Goal: Task Accomplishment & Management: Use online tool/utility

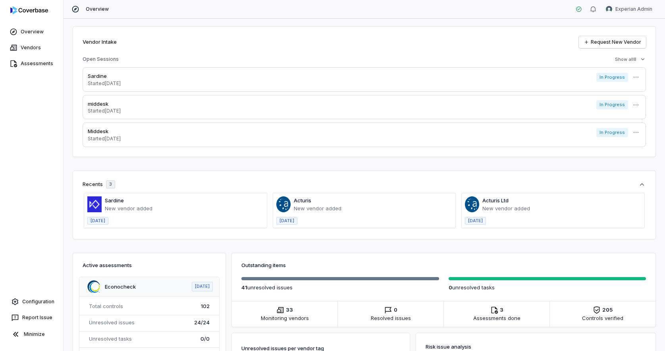
click at [643, 11] on html "Overview Vendors Assessments Configuration Report Issue Minimize Overview Exper…" at bounding box center [332, 175] width 665 height 351
click at [628, 75] on div "Log out" at bounding box center [624, 73] width 61 height 13
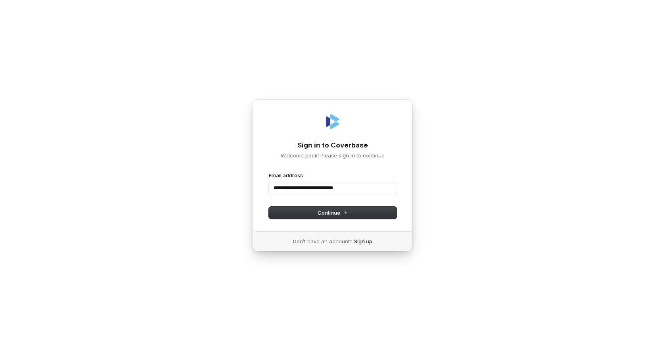
type input "**********"
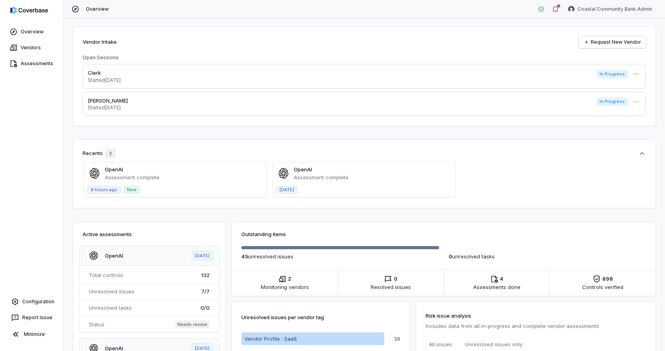
scroll to position [175, 0]
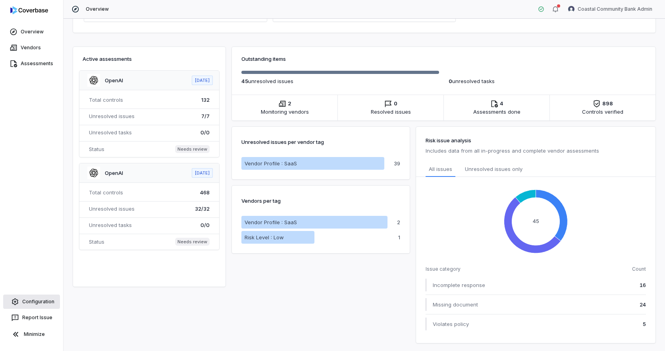
click at [29, 300] on link "Configuration" at bounding box center [31, 301] width 57 height 14
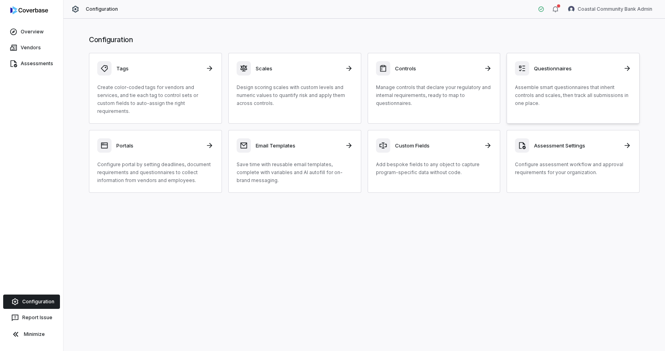
click at [574, 95] on p "Assemble smart questionnaires that inherit controls and scales, then track all …" at bounding box center [573, 95] width 116 height 24
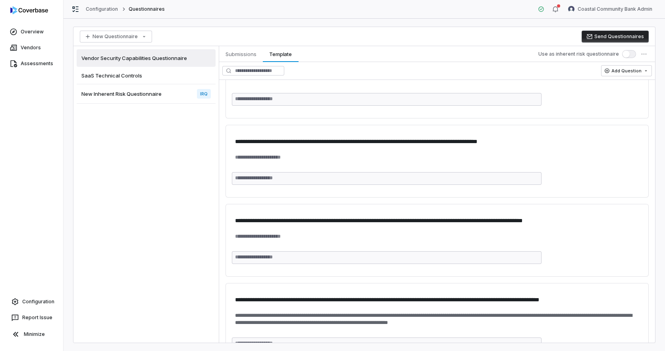
scroll to position [6651, 0]
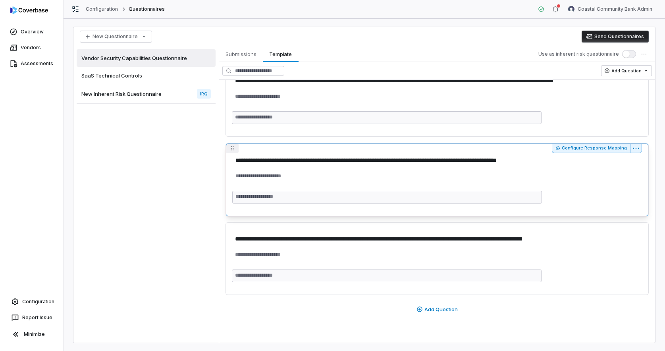
drag, startPoint x: 234, startPoint y: 230, endPoint x: 234, endPoint y: 156, distance: 74.3
type textarea "*"
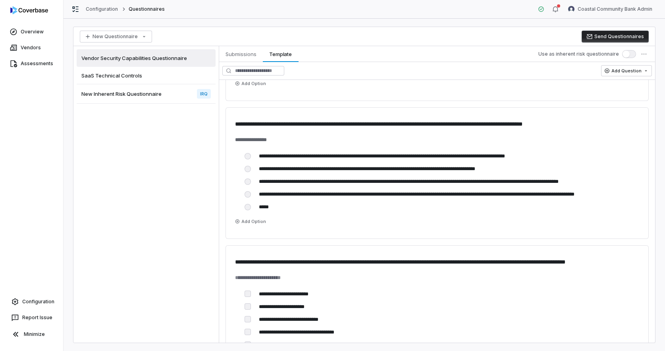
scroll to position [5668, 0]
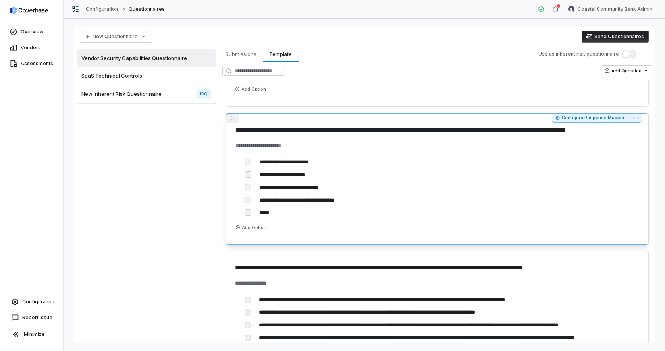
drag, startPoint x: 232, startPoint y: 256, endPoint x: 234, endPoint y: 137, distance: 118.8
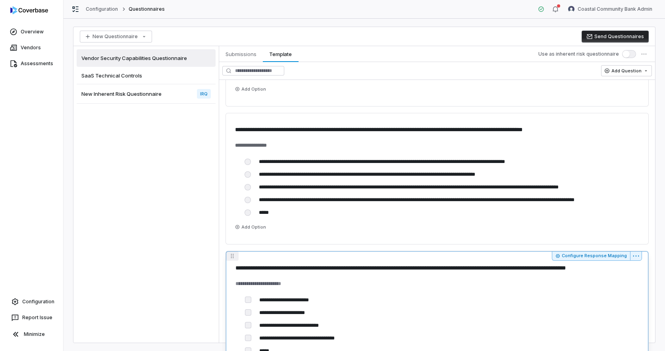
drag, startPoint x: 232, startPoint y: 119, endPoint x: 239, endPoint y: 211, distance: 92.4
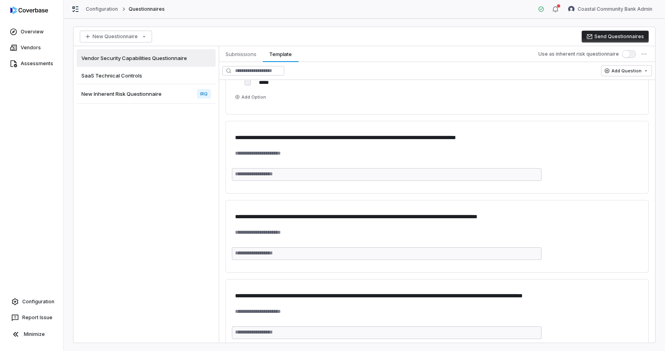
scroll to position [6651, 0]
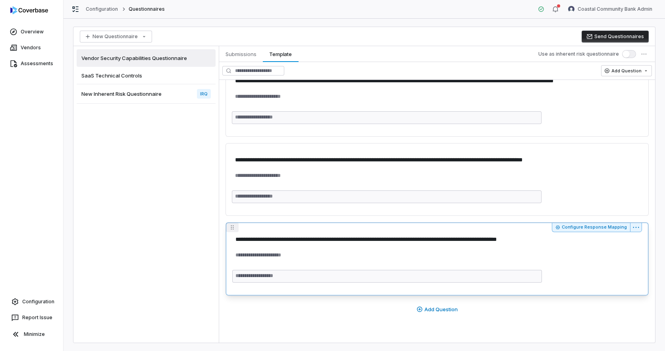
drag, startPoint x: 233, startPoint y: 148, endPoint x: 236, endPoint y: 226, distance: 78.7
type textarea "*"
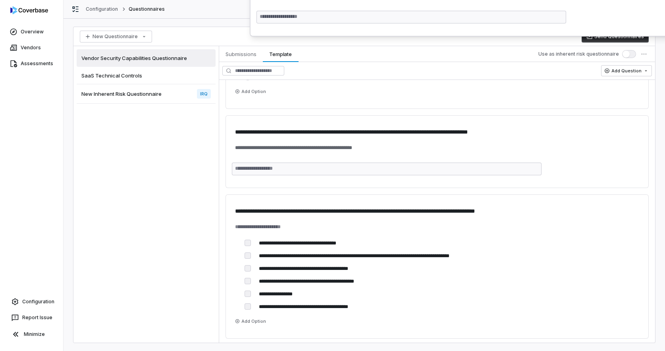
scroll to position [0, 0]
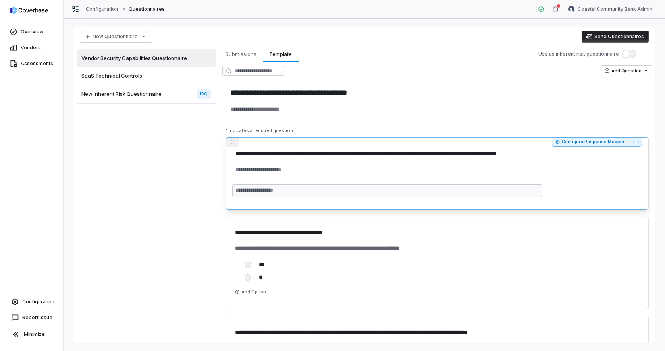
drag, startPoint x: 232, startPoint y: 226, endPoint x: 260, endPoint y: 147, distance: 83.9
type textarea "*"
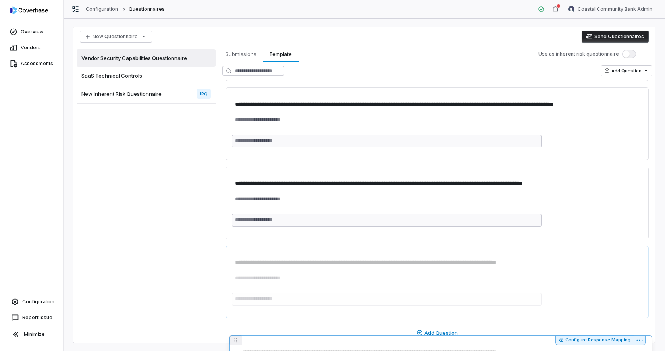
scroll to position [6651, 0]
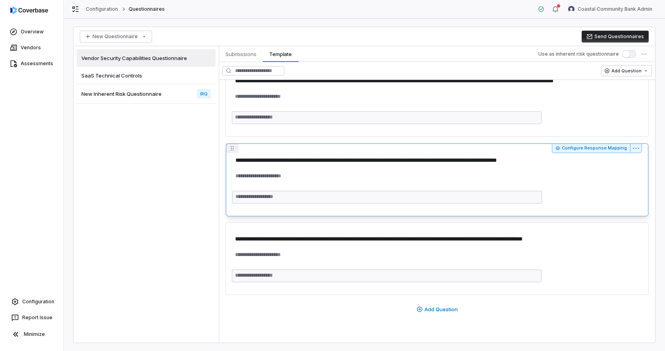
drag, startPoint x: 232, startPoint y: 142, endPoint x: 234, endPoint y: 167, distance: 25.5
type textarea "*"
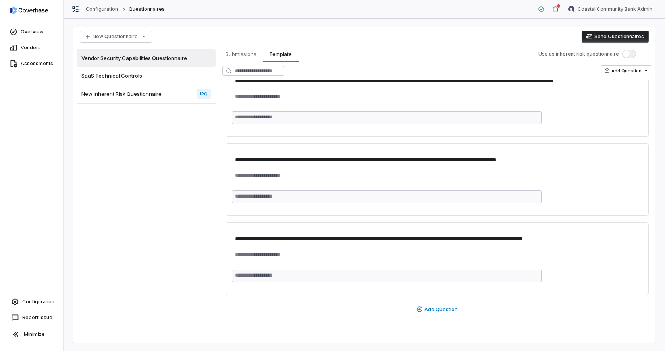
click at [173, 201] on div "Vendor Security Capabilities Questionnaire SaaS Technical Controls New Inherent…" at bounding box center [146, 194] width 145 height 296
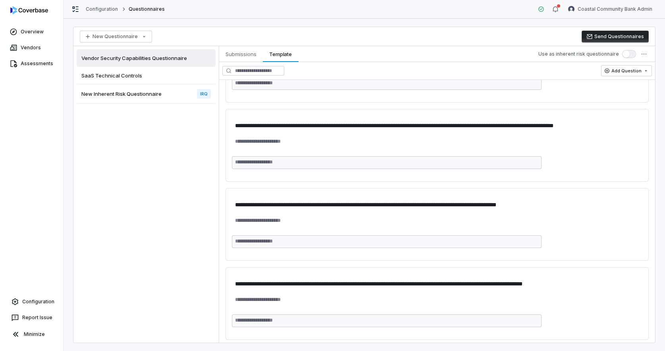
scroll to position [6651, 0]
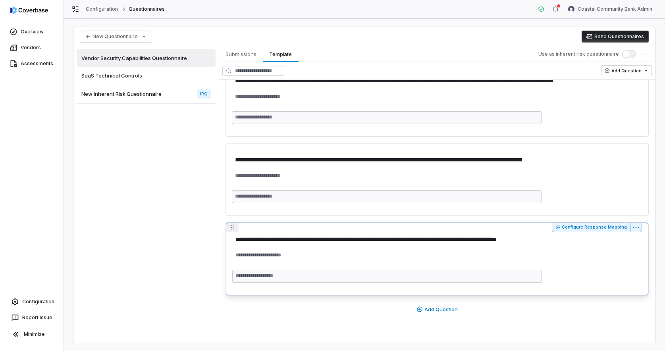
drag, startPoint x: 232, startPoint y: 150, endPoint x: 235, endPoint y: 221, distance: 71.2
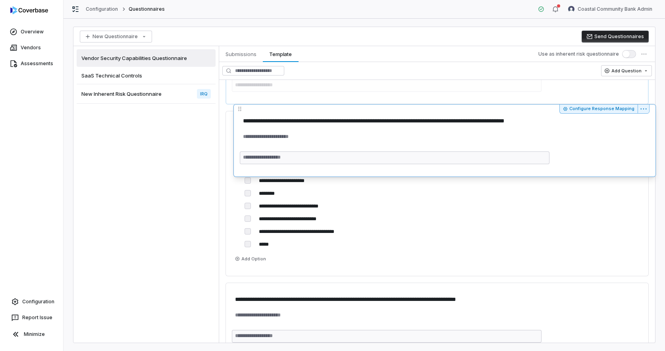
scroll to position [6155, 0]
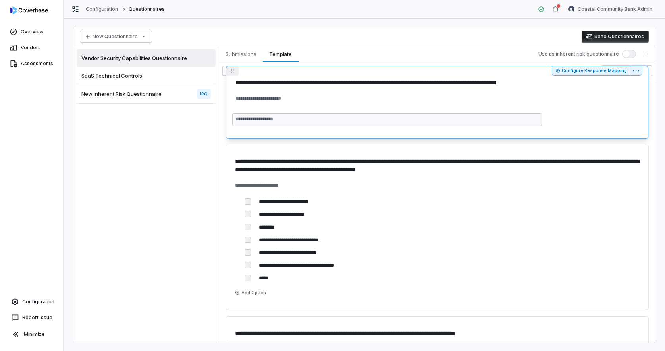
drag, startPoint x: 232, startPoint y: 230, endPoint x: 239, endPoint y: 153, distance: 76.9
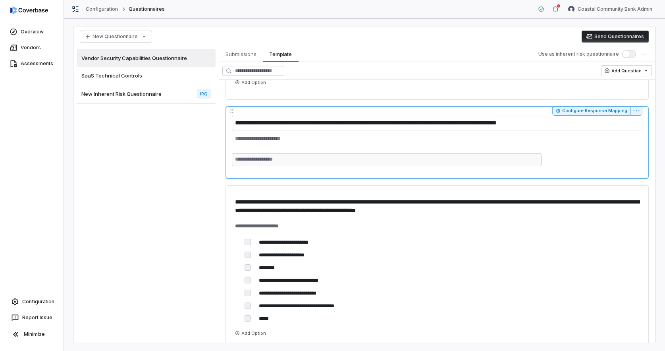
scroll to position [6094, 0]
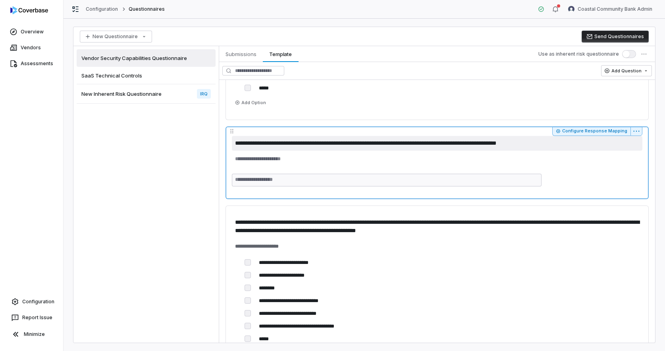
click at [307, 145] on textarea "**********" at bounding box center [437, 143] width 411 height 15
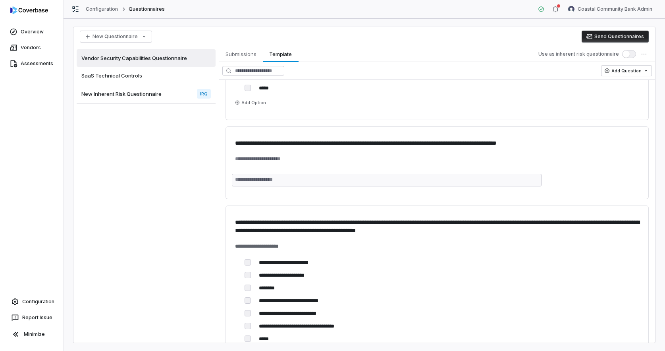
click at [153, 166] on div "Vendor Security Capabilities Questionnaire SaaS Technical Controls New Inherent…" at bounding box center [146, 194] width 145 height 296
click at [138, 77] on span "SaaS Technical Controls" at bounding box center [111, 75] width 61 height 7
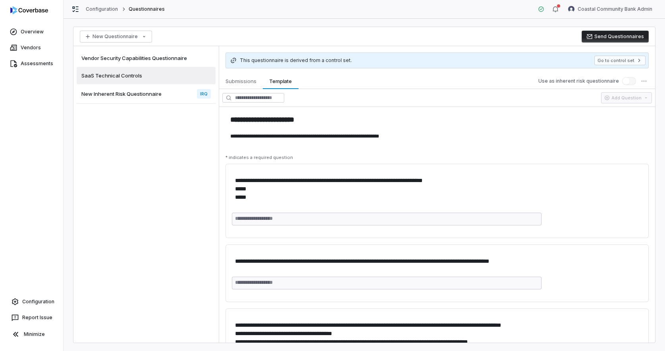
click at [150, 57] on span "Vendor Security Capabilities Questionnaire" at bounding box center [134, 57] width 106 height 7
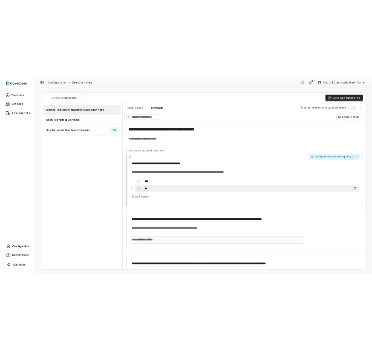
scroll to position [6651, 0]
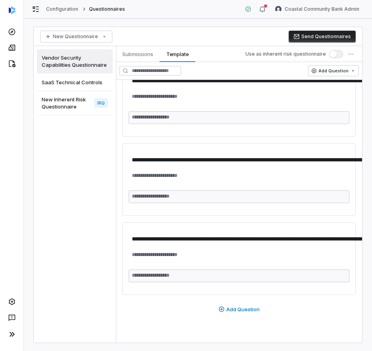
scroll to position [6931, 0]
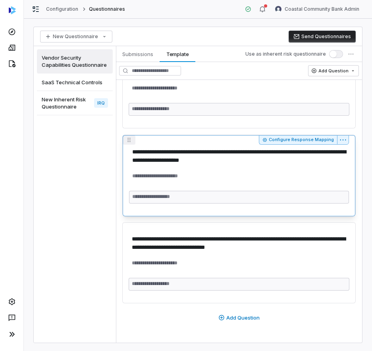
drag, startPoint x: 132, startPoint y: 228, endPoint x: 133, endPoint y: 162, distance: 65.6
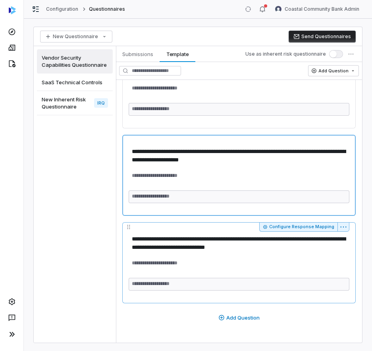
type textarea "*"
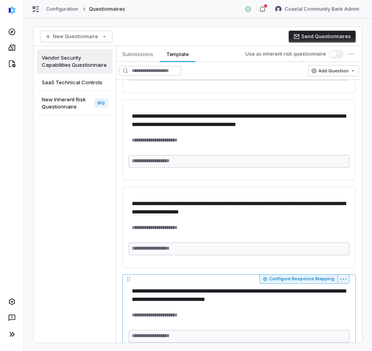
scroll to position [6870, 0]
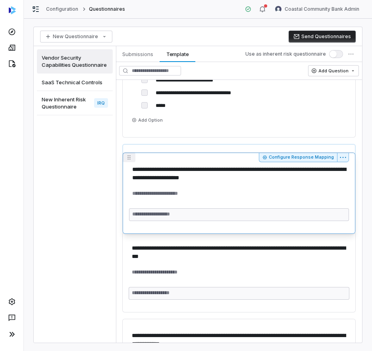
drag, startPoint x: 128, startPoint y: 199, endPoint x: 135, endPoint y: 113, distance: 86.5
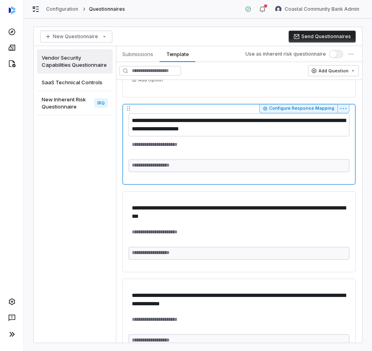
scroll to position [6485, 0]
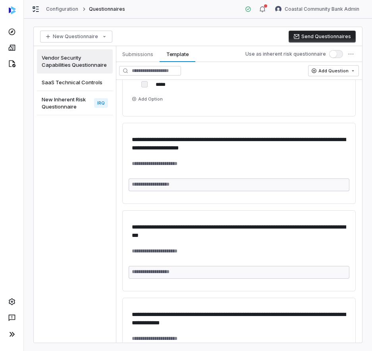
click at [79, 82] on span "SaaS Technical Controls" at bounding box center [72, 82] width 61 height 7
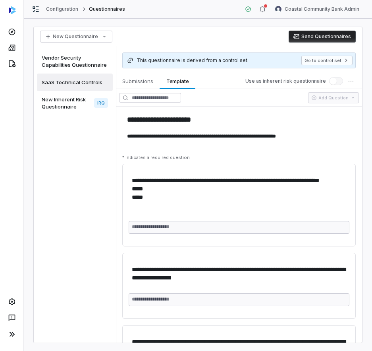
click at [83, 55] on span "Vendor Security Capabilities Questionnaire" at bounding box center [75, 61] width 66 height 14
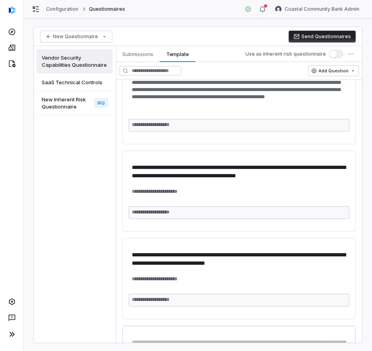
scroll to position [6940, 0]
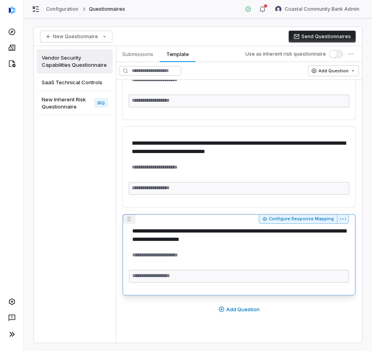
drag, startPoint x: 130, startPoint y: 148, endPoint x: 130, endPoint y: 237, distance: 89.4
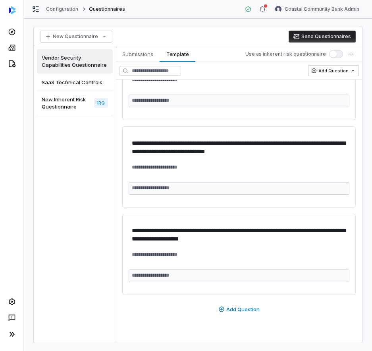
click at [69, 84] on span "SaaS Technical Controls" at bounding box center [72, 82] width 61 height 7
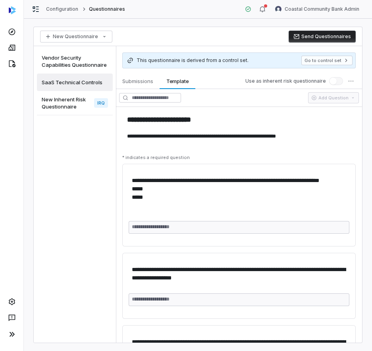
click at [75, 63] on span "Vendor Security Capabilities Questionnaire" at bounding box center [75, 61] width 66 height 14
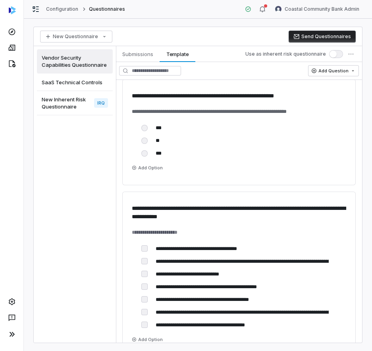
scroll to position [6940, 0]
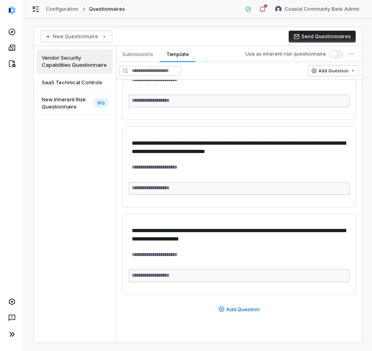
type textarea "*"
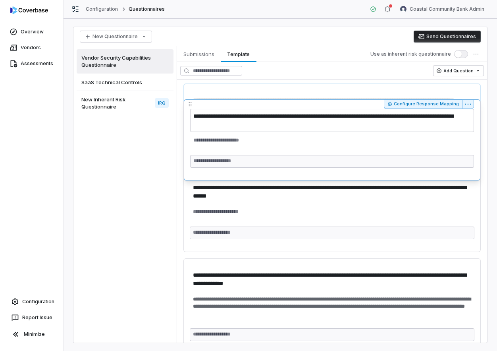
scroll to position [6552, 0]
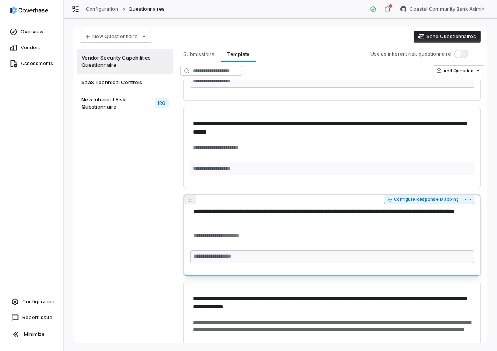
drag, startPoint x: 190, startPoint y: 282, endPoint x: 200, endPoint y: 224, distance: 58.9
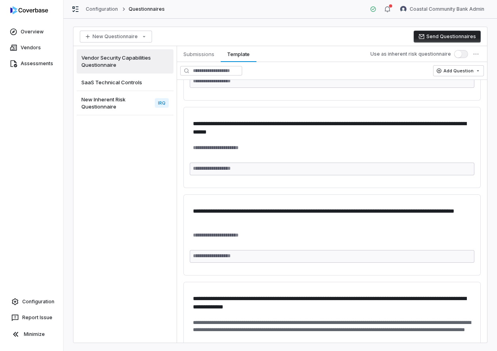
click at [128, 84] on span "SaaS Technical Controls" at bounding box center [111, 82] width 61 height 7
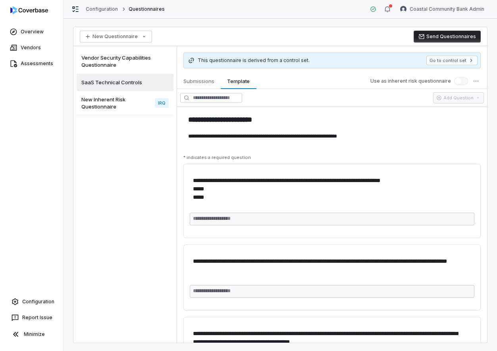
click at [130, 68] on span "Vendor Security Capabilities Questionnaire" at bounding box center [124, 61] width 87 height 14
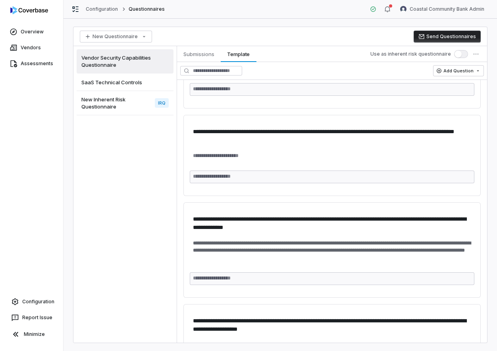
scroll to position [6605, 0]
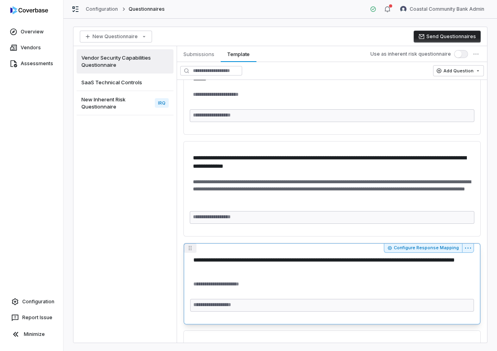
drag, startPoint x: 190, startPoint y: 146, endPoint x: 198, endPoint y: 215, distance: 69.2
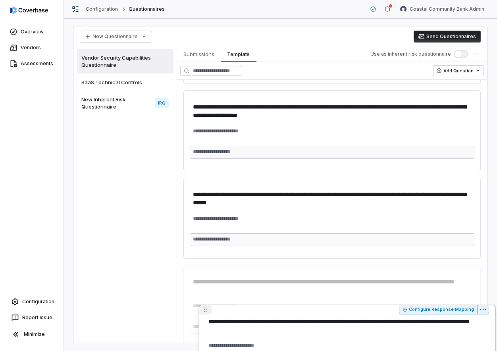
scroll to position [6809, 0]
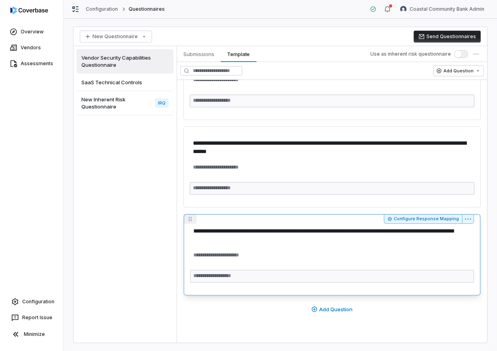
drag, startPoint x: 189, startPoint y: 173, endPoint x: 188, endPoint y: 245, distance: 72.3
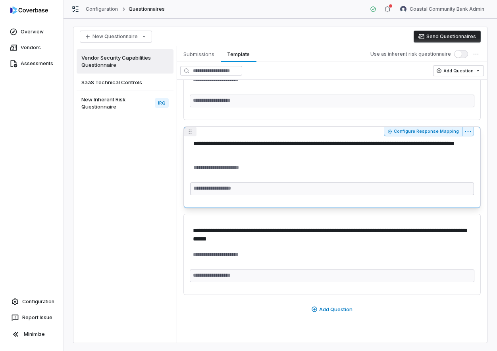
drag, startPoint x: 190, startPoint y: 222, endPoint x: 191, endPoint y: 173, distance: 49.7
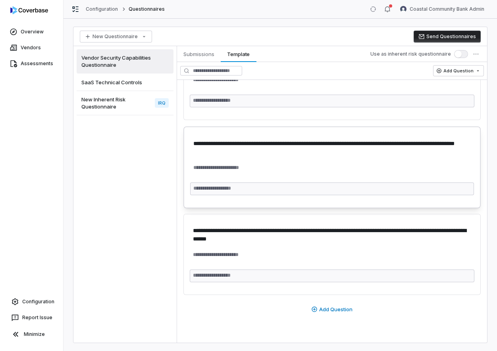
type textarea "*"
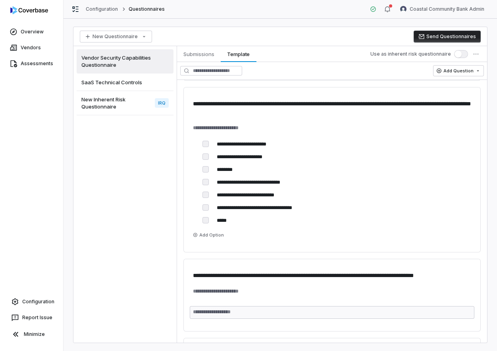
scroll to position [6809, 0]
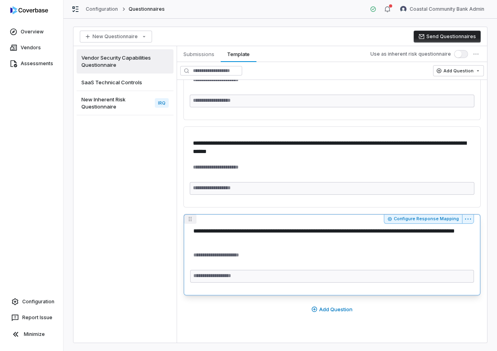
drag, startPoint x: 190, startPoint y: 130, endPoint x: 193, endPoint y: 195, distance: 65.3
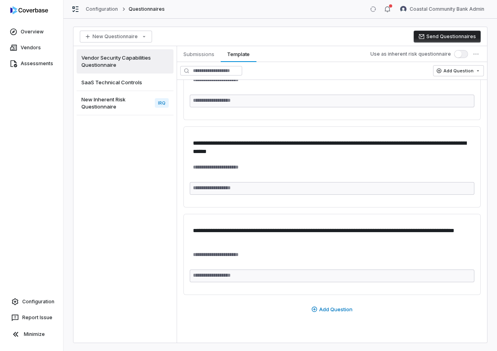
type textarea "*"
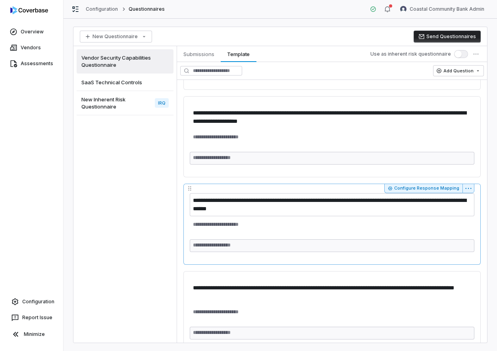
scroll to position [6809, 0]
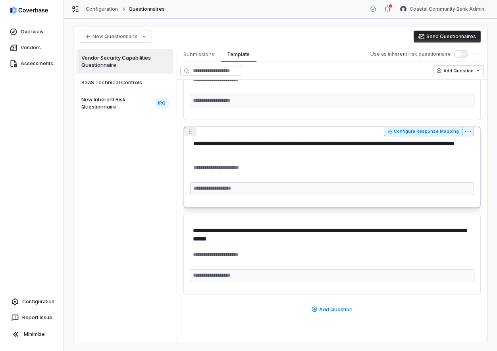
drag, startPoint x: 191, startPoint y: 220, endPoint x: 192, endPoint y: 169, distance: 50.5
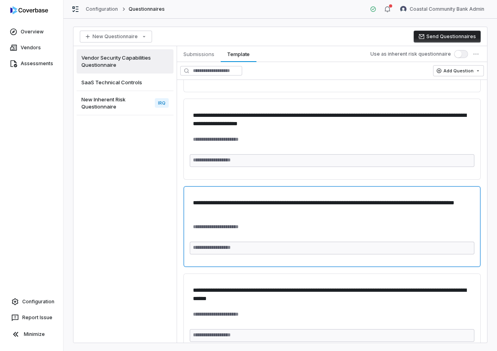
scroll to position [6733, 0]
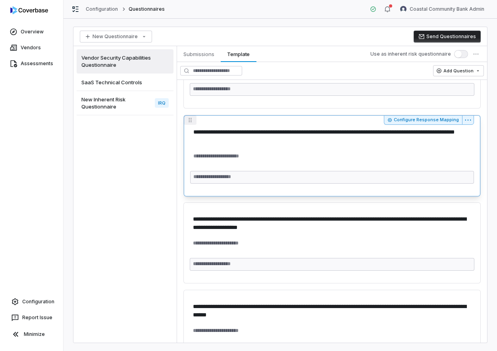
drag, startPoint x: 189, startPoint y: 208, endPoint x: 189, endPoint y: 157, distance: 50.9
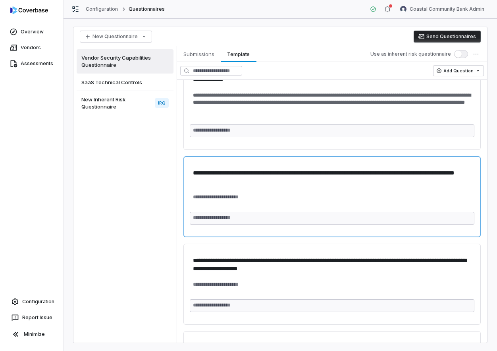
scroll to position [6669, 0]
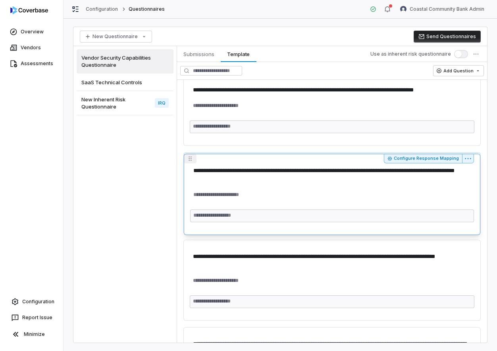
drag, startPoint x: 188, startPoint y: 188, endPoint x: 195, endPoint y: 127, distance: 60.8
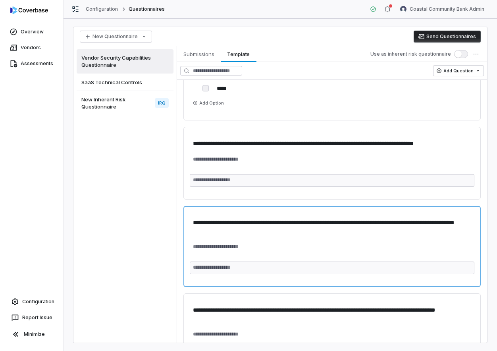
scroll to position [6363, 0]
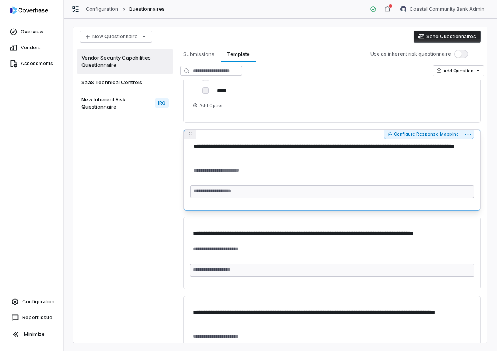
drag, startPoint x: 190, startPoint y: 215, endPoint x: 192, endPoint y: 163, distance: 51.7
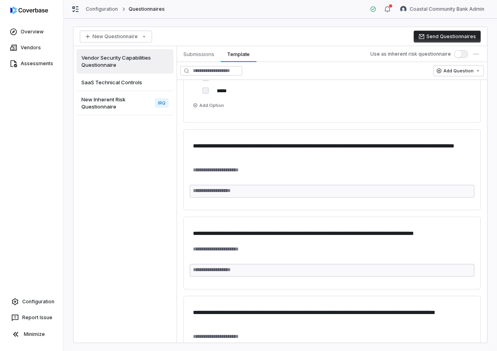
click at [132, 83] on span "SaaS Technical Controls" at bounding box center [111, 82] width 61 height 7
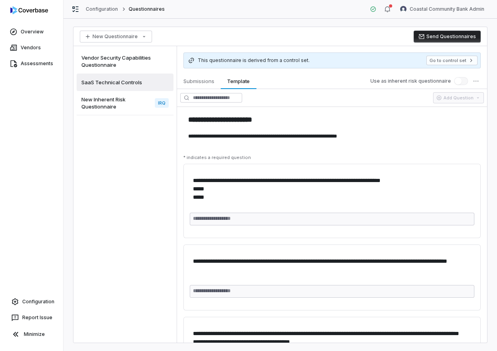
click at [136, 60] on span "Vendor Security Capabilities Questionnaire" at bounding box center [124, 61] width 87 height 14
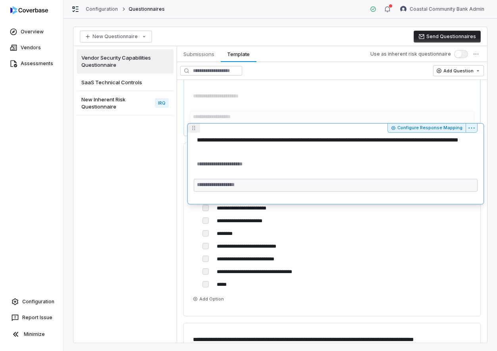
scroll to position [6256, 0]
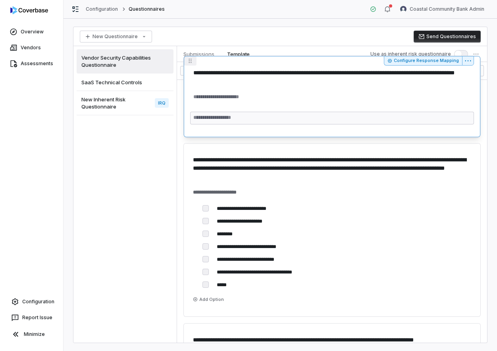
drag, startPoint x: 190, startPoint y: 195, endPoint x: 194, endPoint y: 131, distance: 64.5
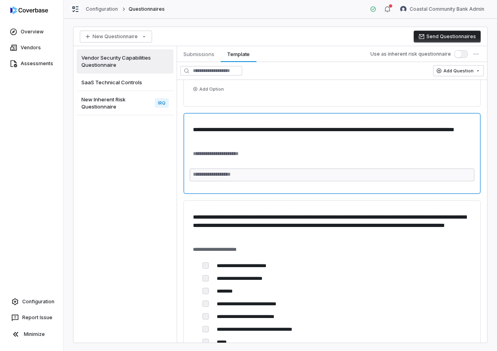
scroll to position [6187, 0]
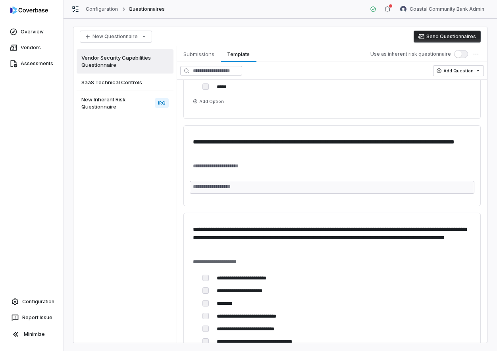
click at [128, 82] on span "SaaS Technical Controls" at bounding box center [111, 82] width 61 height 7
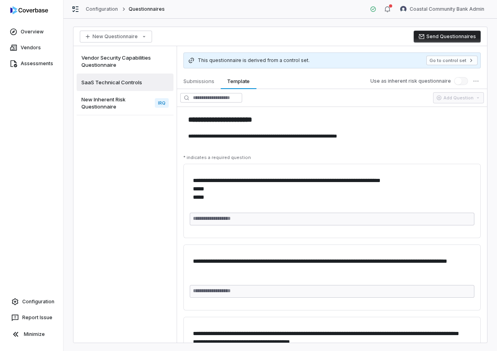
click at [132, 69] on div "Vendor Security Capabilities Questionnaire" at bounding box center [125, 61] width 97 height 24
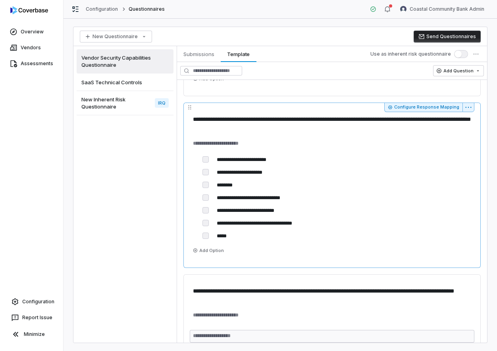
scroll to position [6213, 0]
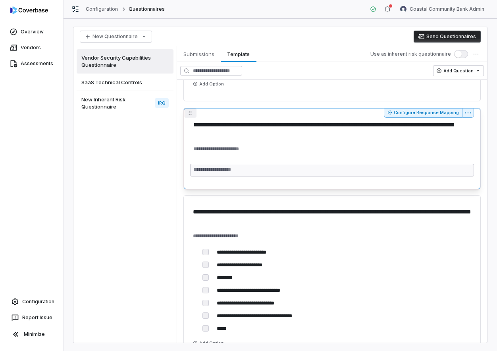
drag, startPoint x: 190, startPoint y: 269, endPoint x: 192, endPoint y: 162, distance: 106.1
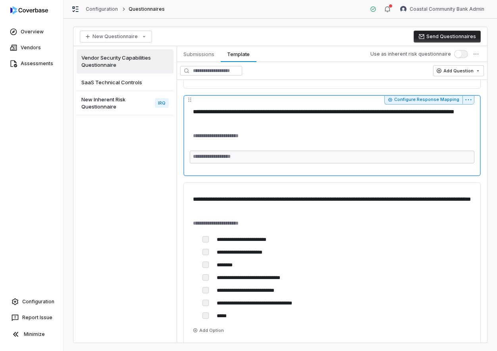
scroll to position [6226, 0]
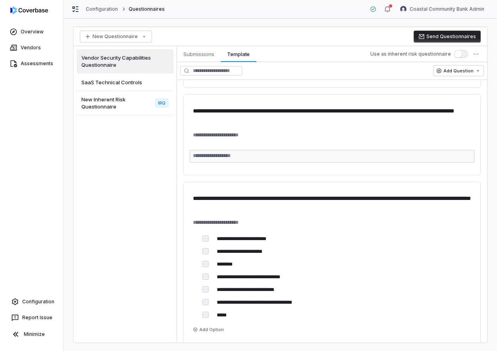
click at [131, 83] on span "SaaS Technical Controls" at bounding box center [111, 82] width 61 height 7
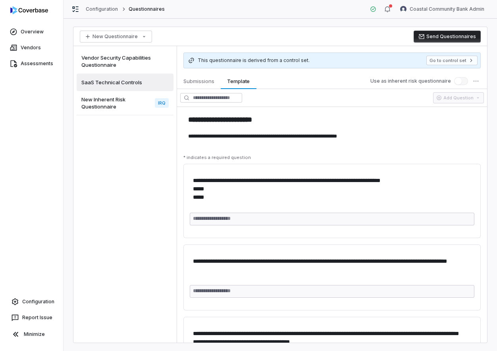
click at [132, 60] on span "Vendor Security Capabilities Questionnaire" at bounding box center [124, 61] width 87 height 14
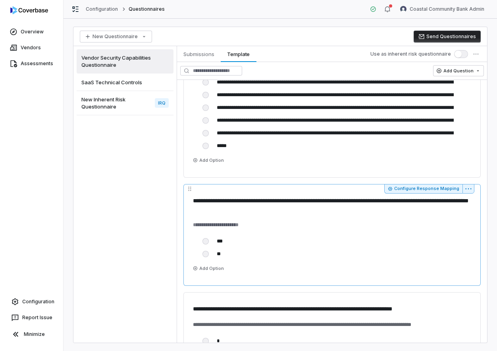
scroll to position [5377, 0]
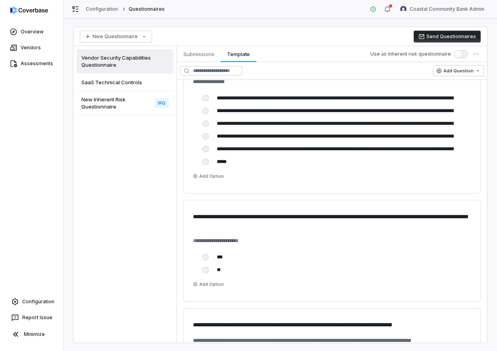
click at [136, 77] on div "SaaS Technical Controls" at bounding box center [125, 82] width 97 height 17
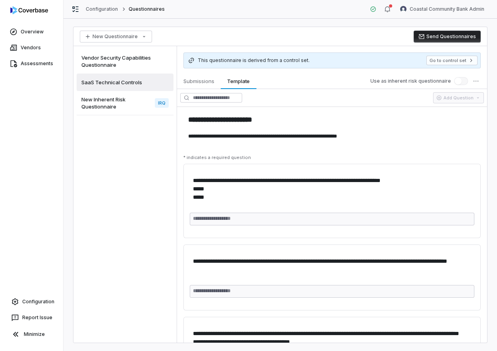
click at [136, 65] on span "Vendor Security Capabilities Questionnaire" at bounding box center [124, 61] width 87 height 14
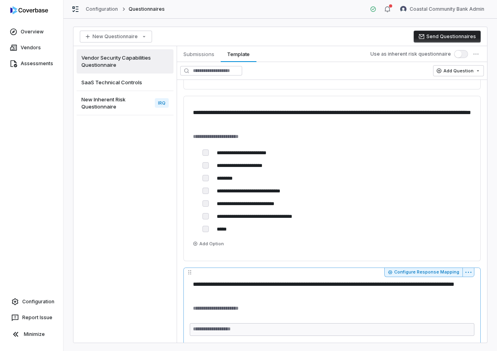
scroll to position [6205, 0]
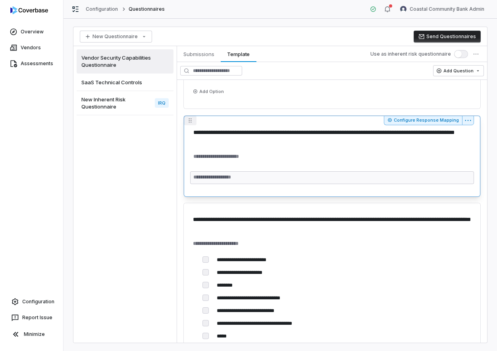
drag, startPoint x: 192, startPoint y: 293, endPoint x: 198, endPoint y: 144, distance: 149.1
type textarea "*"
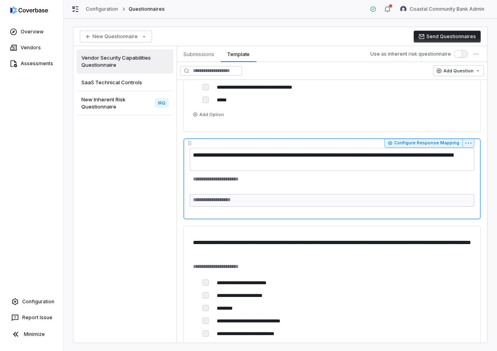
scroll to position [6135, 0]
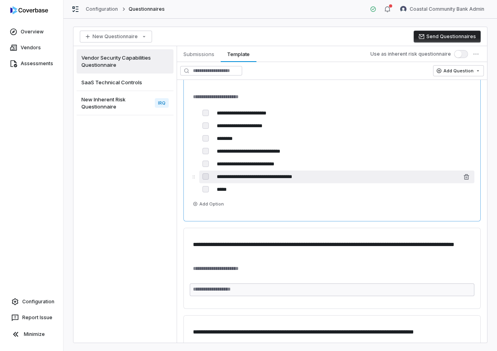
scroll to position [6266, 0]
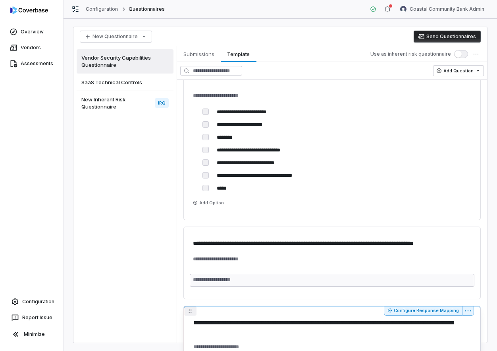
drag, startPoint x: 190, startPoint y: 233, endPoint x: 191, endPoint y: 280, distance: 47.3
type textarea "*"
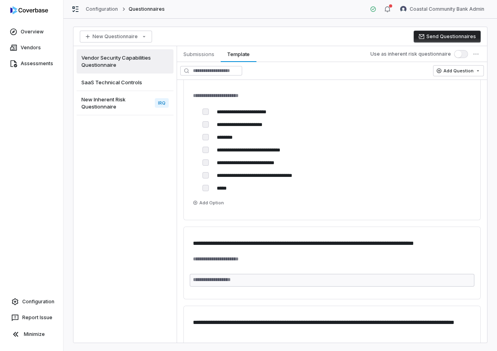
scroll to position [6299, 0]
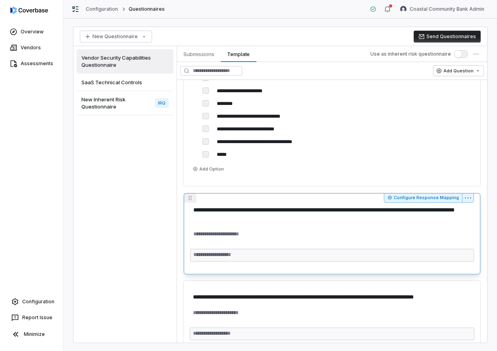
drag, startPoint x: 191, startPoint y: 277, endPoint x: 194, endPoint y: 217, distance: 60.5
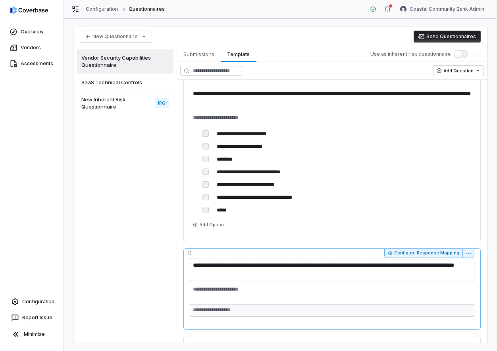
scroll to position [6225, 0]
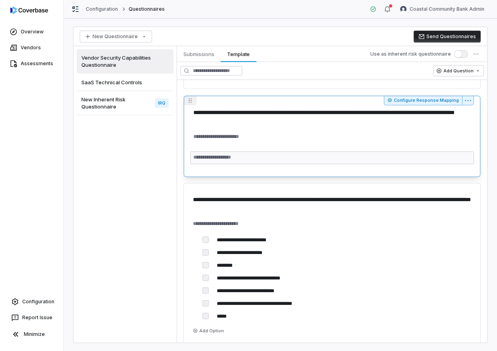
drag, startPoint x: 192, startPoint y: 271, endPoint x: 192, endPoint y: 167, distance: 104.1
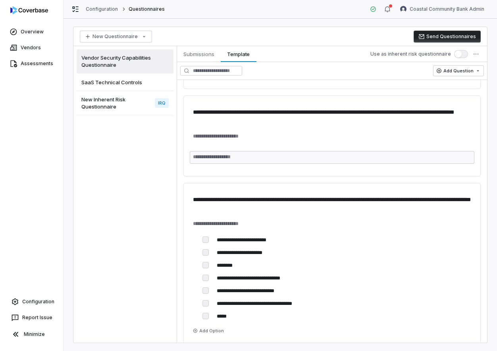
click at [120, 84] on span "SaaS Technical Controls" at bounding box center [111, 82] width 61 height 7
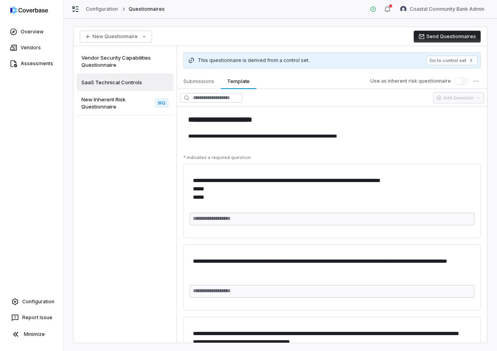
click at [133, 62] on span "Vendor Security Capabilities Questionnaire" at bounding box center [124, 61] width 87 height 14
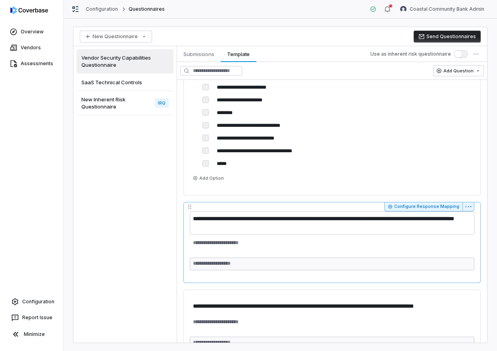
scroll to position [6291, 0]
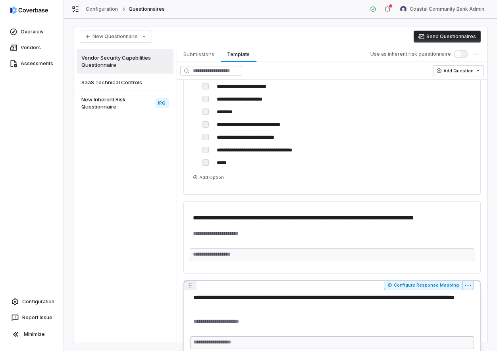
drag, startPoint x: 190, startPoint y: 208, endPoint x: 194, endPoint y: 257, distance: 48.6
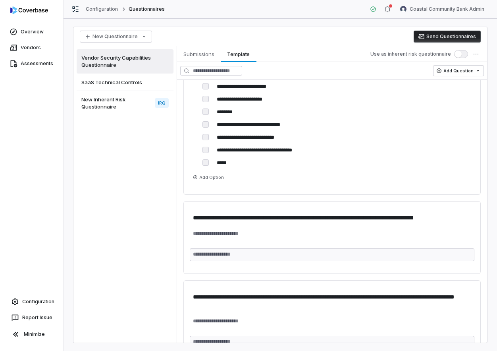
click at [126, 84] on span "SaaS Technical Controls" at bounding box center [111, 82] width 61 height 7
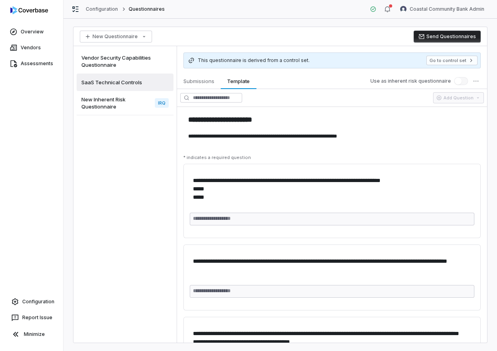
click at [131, 65] on span "Vendor Security Capabilities Questionnaire" at bounding box center [124, 61] width 87 height 14
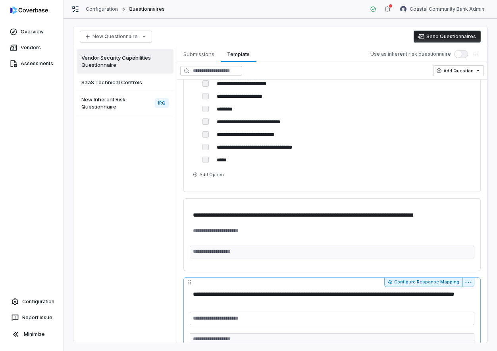
scroll to position [6289, 0]
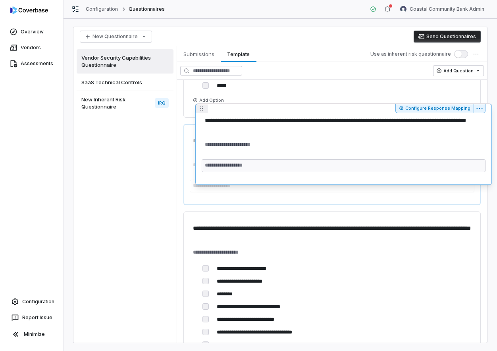
scroll to position [6196, 0]
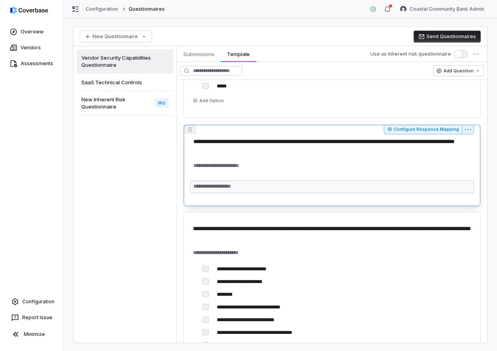
drag, startPoint x: 188, startPoint y: 288, endPoint x: 195, endPoint y: 172, distance: 116.6
type textarea "*"
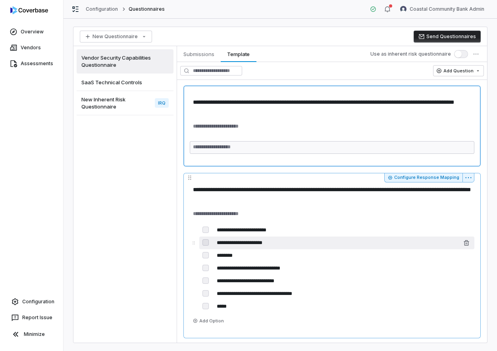
scroll to position [6262, 0]
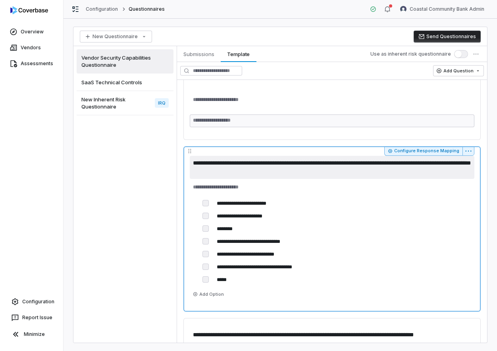
drag, startPoint x: 193, startPoint y: 162, endPoint x: 274, endPoint y: 162, distance: 80.3
click at [274, 162] on textarea "**********" at bounding box center [332, 167] width 285 height 23
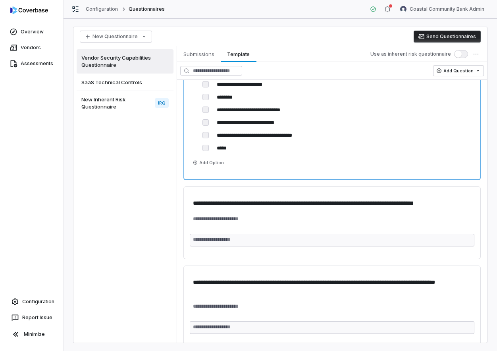
scroll to position [6412, 0]
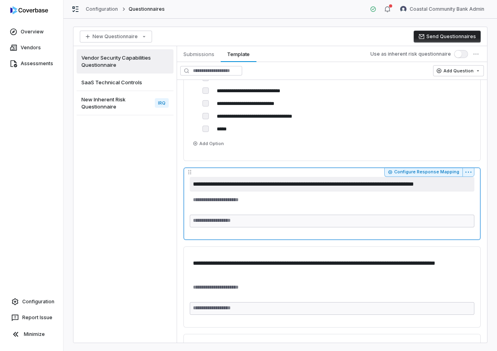
click at [282, 184] on textarea "**********" at bounding box center [332, 184] width 285 height 15
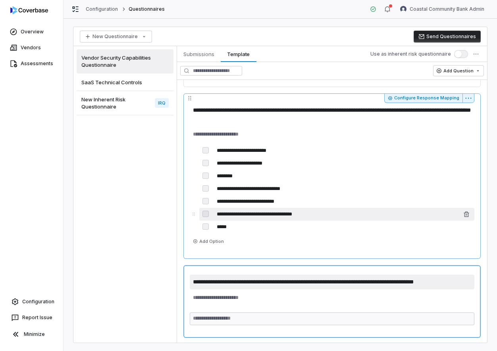
scroll to position [6310, 0]
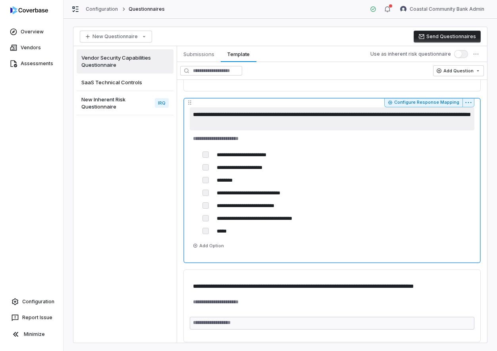
click at [283, 113] on textarea "**********" at bounding box center [332, 118] width 285 height 23
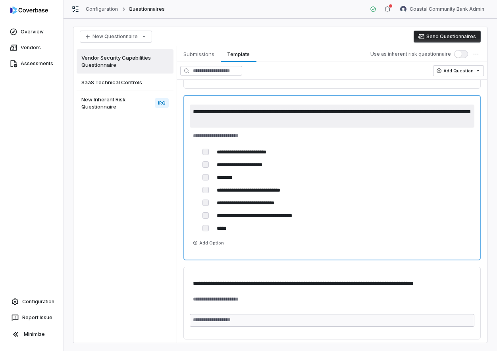
scroll to position [6314, 0]
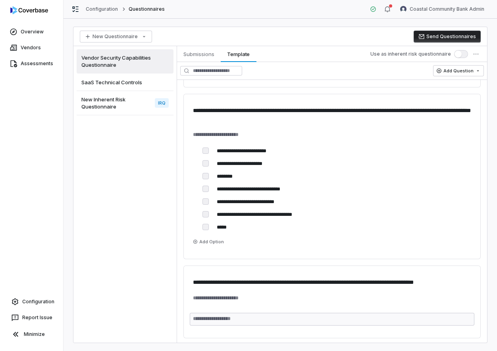
type textarea "*"
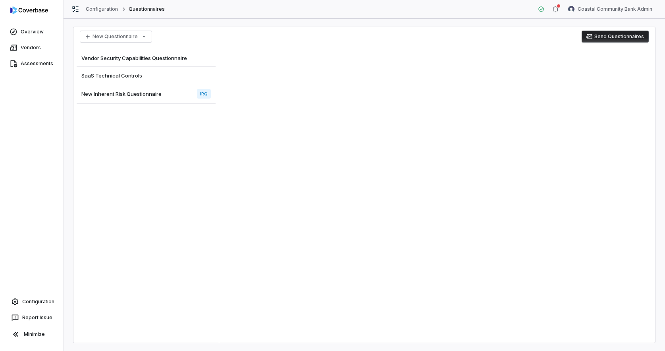
click at [164, 61] on div "Vendor Security Capabilities Questionnaire" at bounding box center [146, 57] width 139 height 17
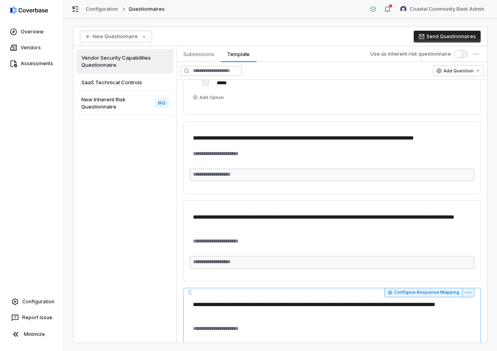
scroll to position [6341, 0]
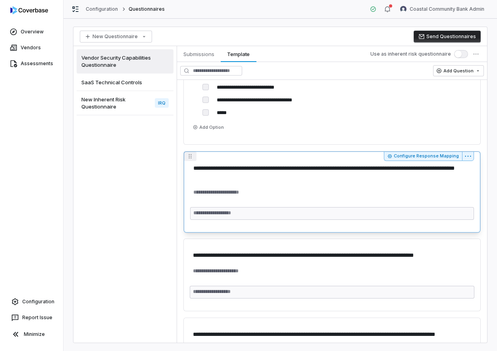
drag, startPoint x: 190, startPoint y: 214, endPoint x: 197, endPoint y: 182, distance: 32.0
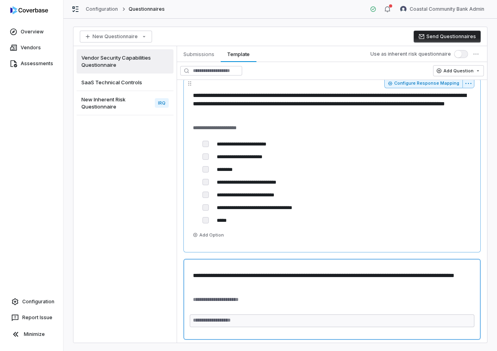
scroll to position [6229, 0]
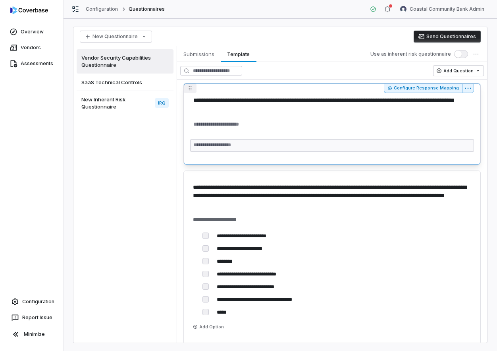
drag, startPoint x: 190, startPoint y: 269, endPoint x: 187, endPoint y: 172, distance: 97.0
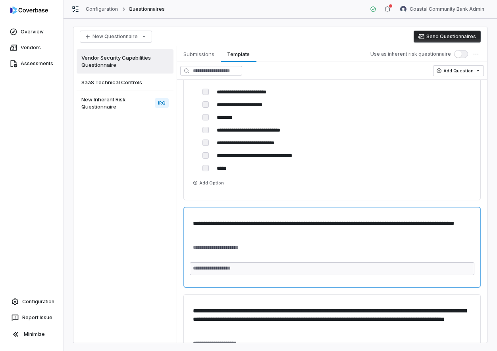
scroll to position [6068, 0]
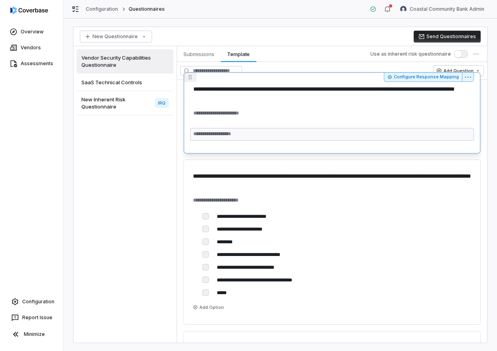
drag, startPoint x: 190, startPoint y: 233, endPoint x: 190, endPoint y: 176, distance: 56.8
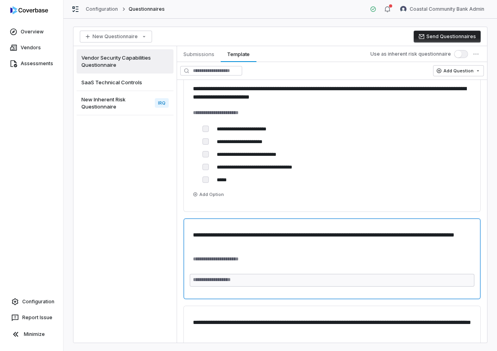
scroll to position [5902, 0]
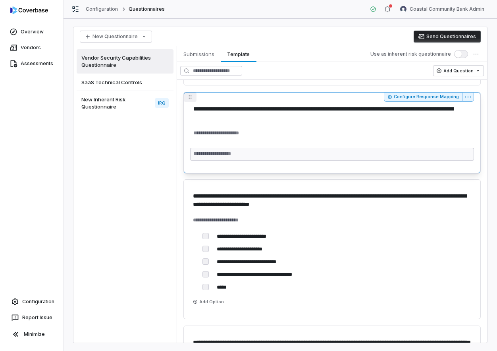
drag, startPoint x: 191, startPoint y: 243, endPoint x: 200, endPoint y: 164, distance: 78.8
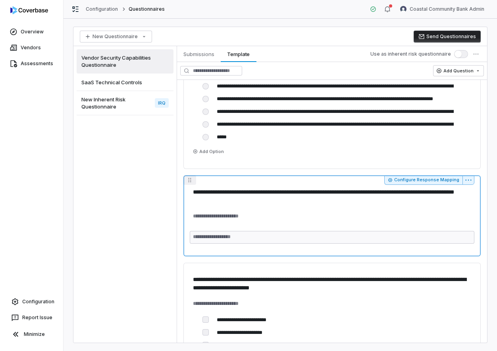
scroll to position [5774, 0]
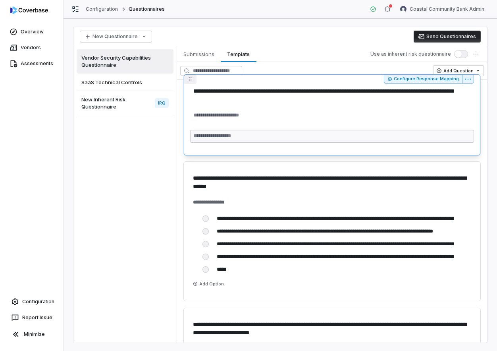
drag, startPoint x: 190, startPoint y: 227, endPoint x: 190, endPoint y: 157, distance: 69.9
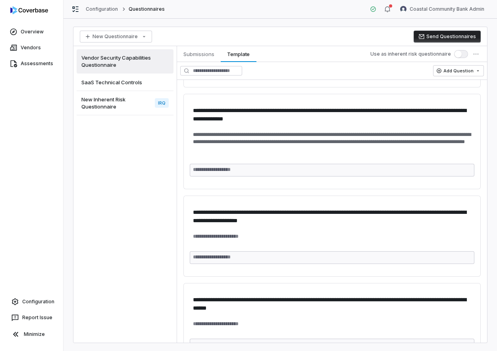
scroll to position [6809, 0]
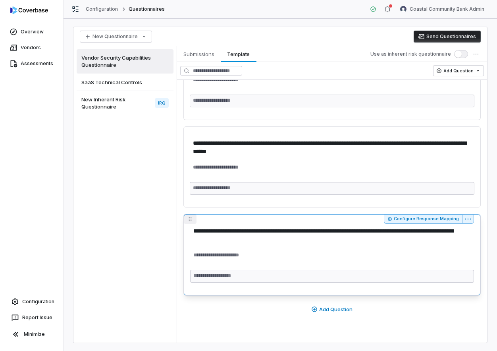
drag, startPoint x: 191, startPoint y: 201, endPoint x: 185, endPoint y: 255, distance: 54.0
type textarea "*"
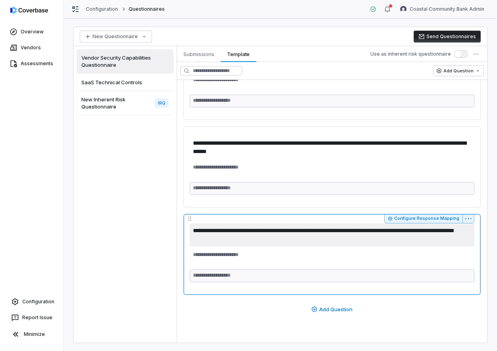
click at [213, 233] on textarea "**********" at bounding box center [332, 234] width 285 height 23
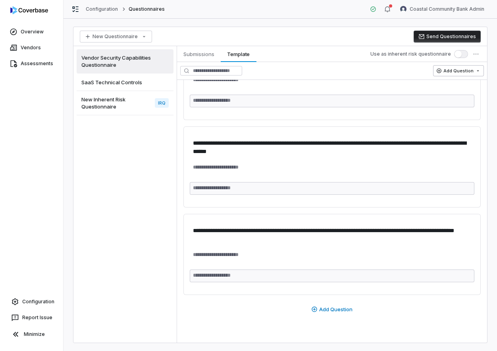
type textarea "*"
